Goal: Check status: Check status

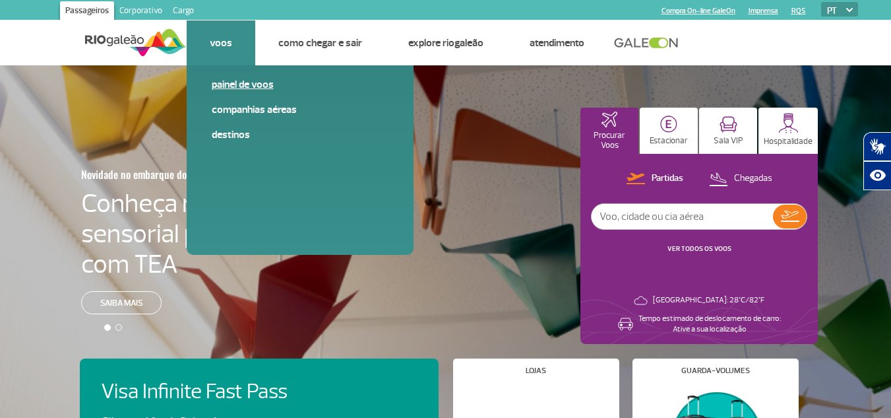
click at [241, 90] on link "Painel de voos" at bounding box center [300, 84] width 177 height 15
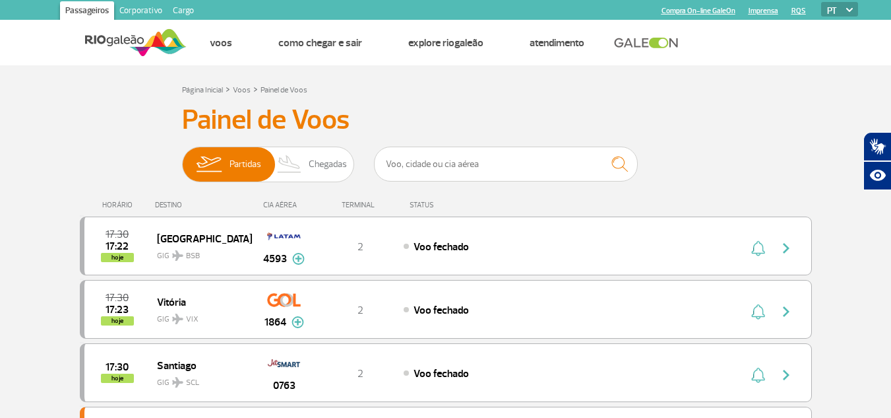
scroll to position [66, 0]
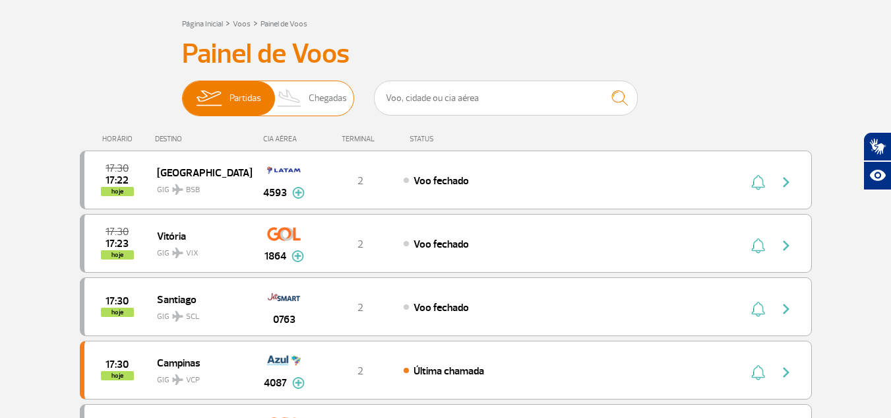
click at [320, 101] on span "Chegadas" at bounding box center [328, 98] width 38 height 34
click at [182, 92] on input "Partidas Chegadas" at bounding box center [182, 92] width 0 height 0
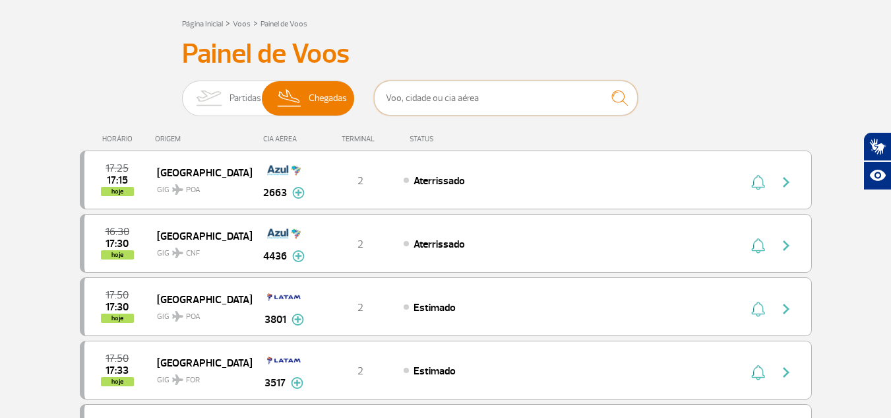
click at [505, 90] on input "text" at bounding box center [506, 97] width 264 height 35
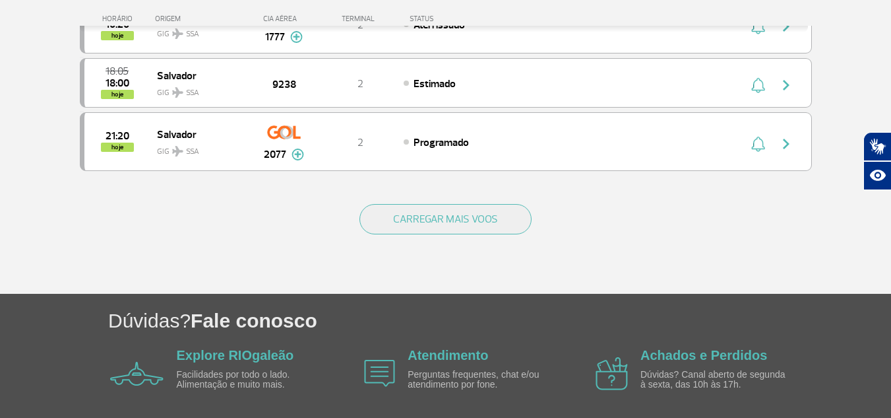
scroll to position [726, 0]
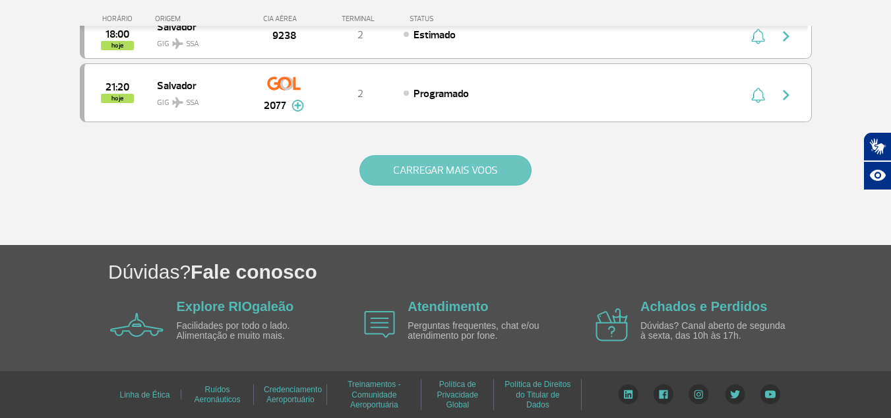
click at [447, 175] on button "CARREGAR MAIS VOOS" at bounding box center [445, 170] width 172 height 30
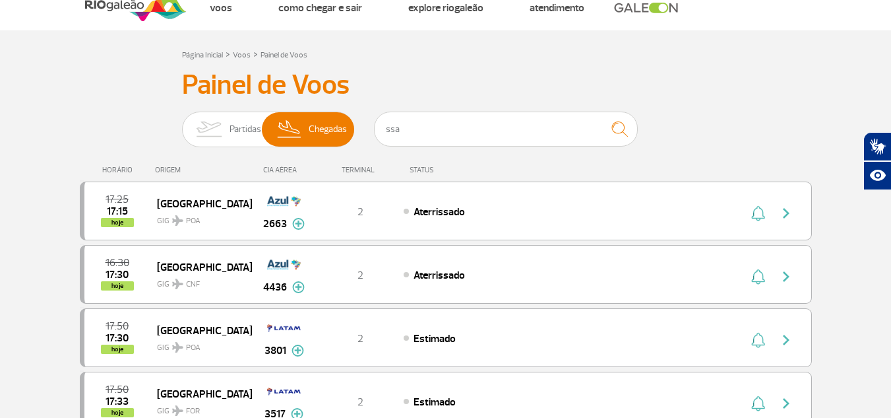
scroll to position [66, 0]
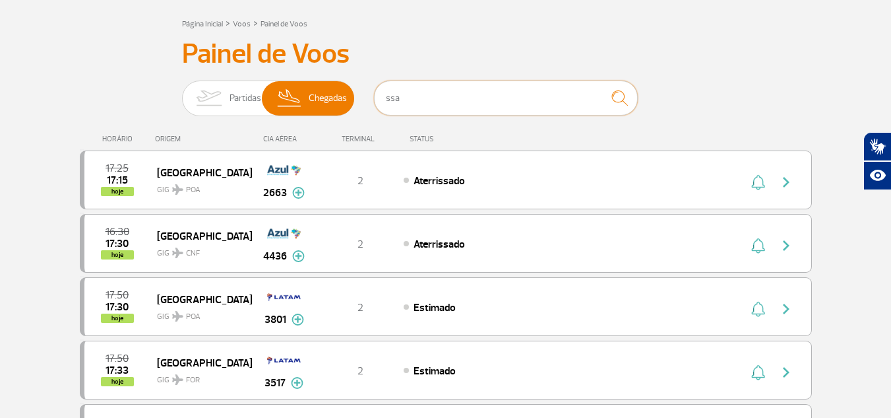
click at [458, 98] on input "ssa" at bounding box center [506, 97] width 264 height 35
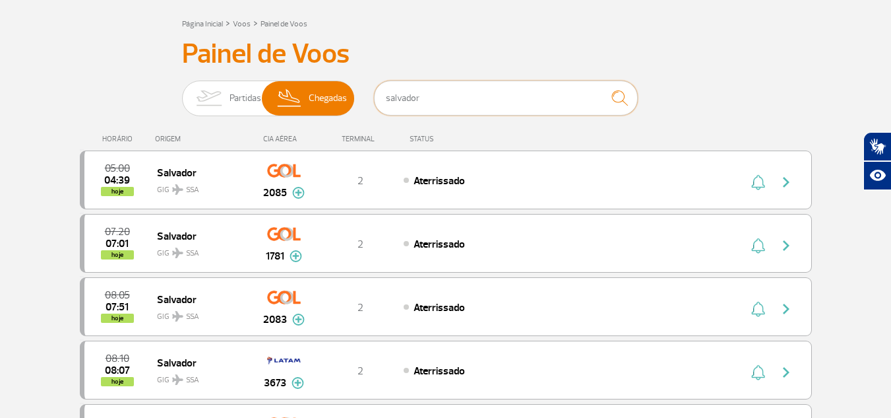
type input "salvador"
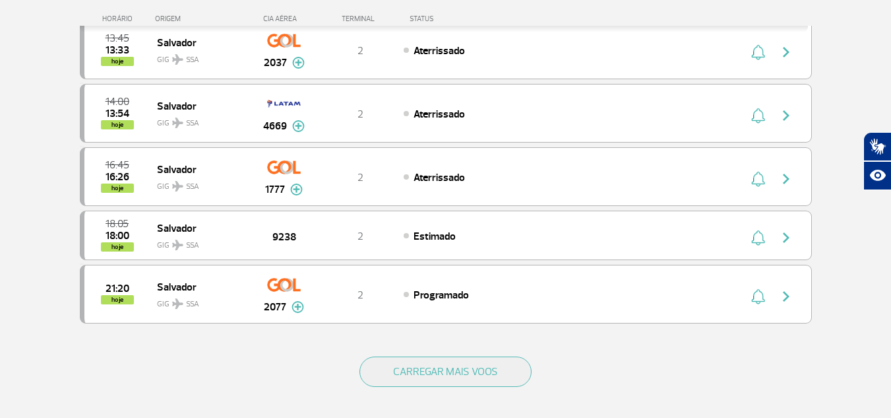
scroll to position [528, 0]
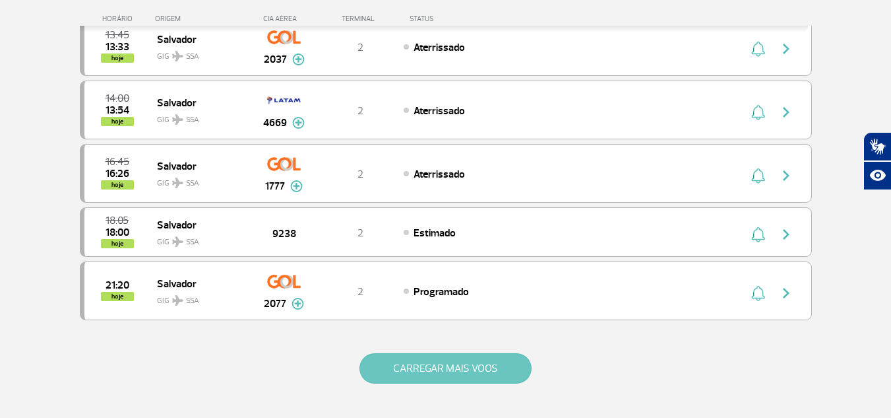
click at [482, 363] on button "CARREGAR MAIS VOOS" at bounding box center [445, 368] width 172 height 30
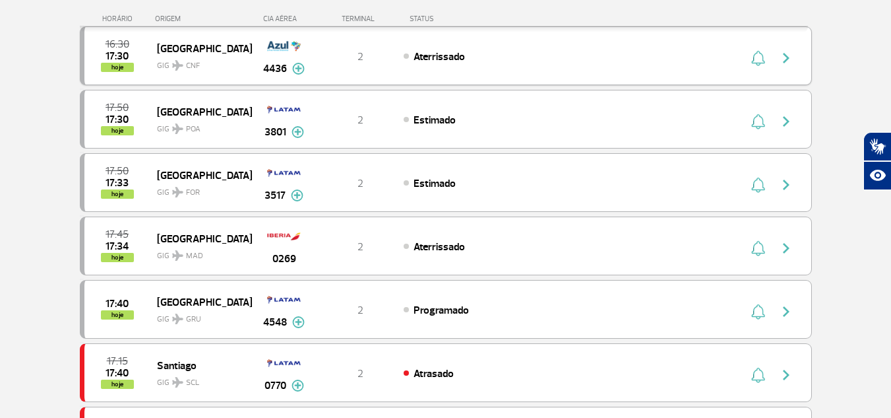
scroll to position [264, 0]
